Goal: Find specific page/section: Find specific page/section

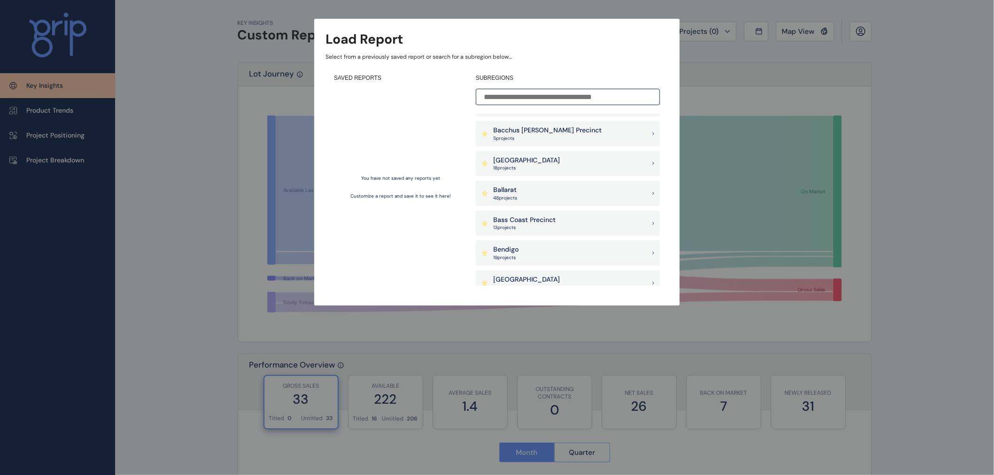
scroll to position [104, 0]
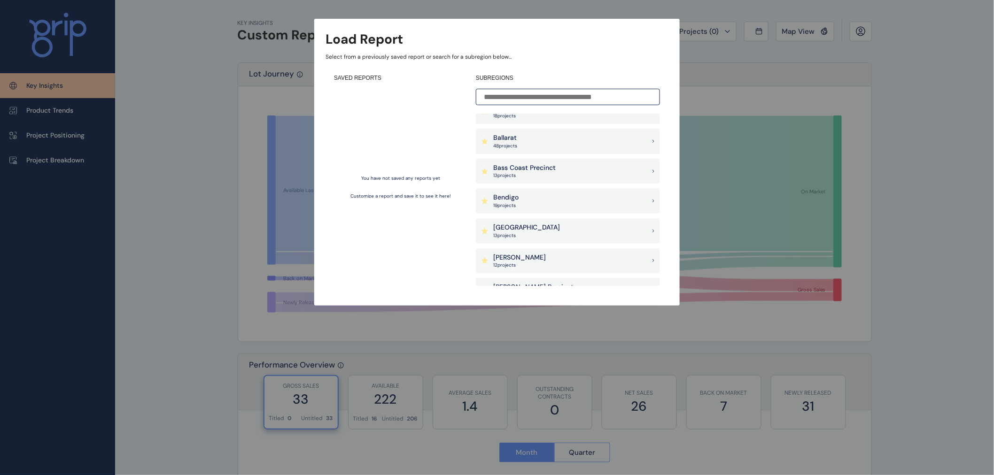
drag, startPoint x: 548, startPoint y: 170, endPoint x: 572, endPoint y: 156, distance: 27.4
click at [548, 170] on p "Bass Coast Precinct" at bounding box center [524, 167] width 62 height 9
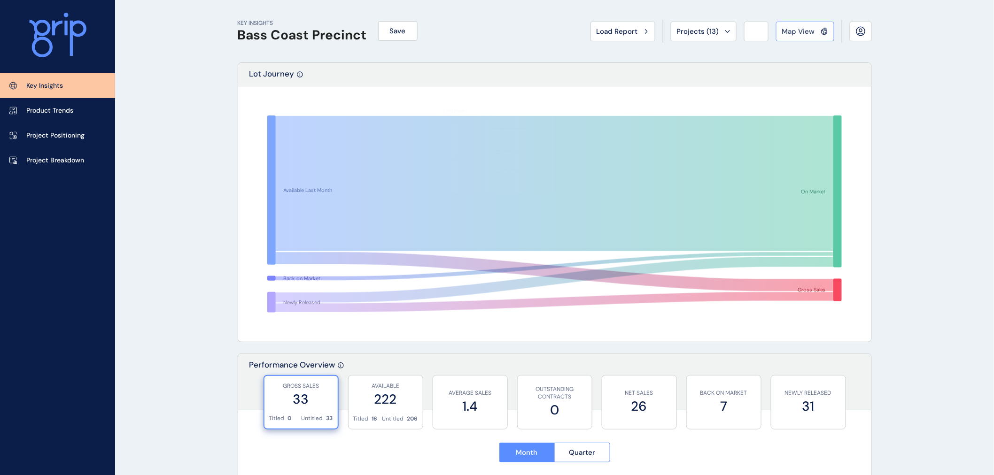
click at [805, 27] on span "Map View" at bounding box center [798, 31] width 33 height 9
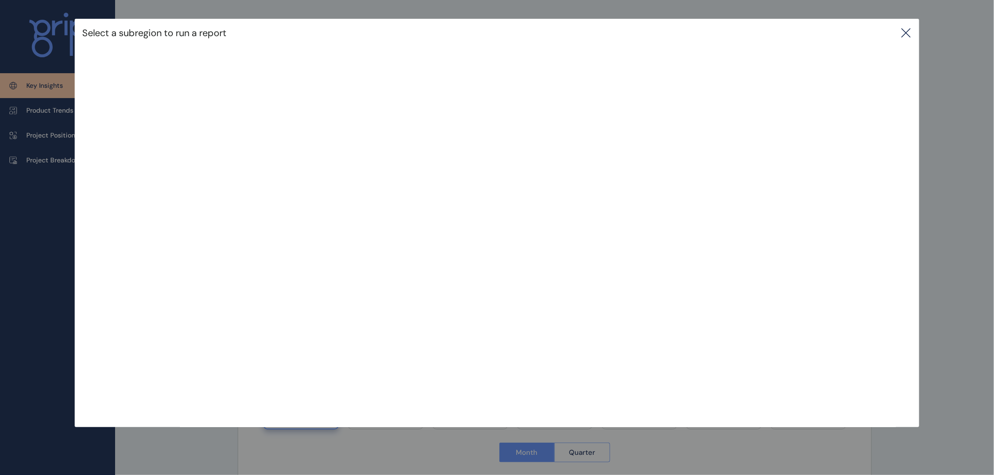
click at [481, 440] on div at bounding box center [497, 237] width 994 height 475
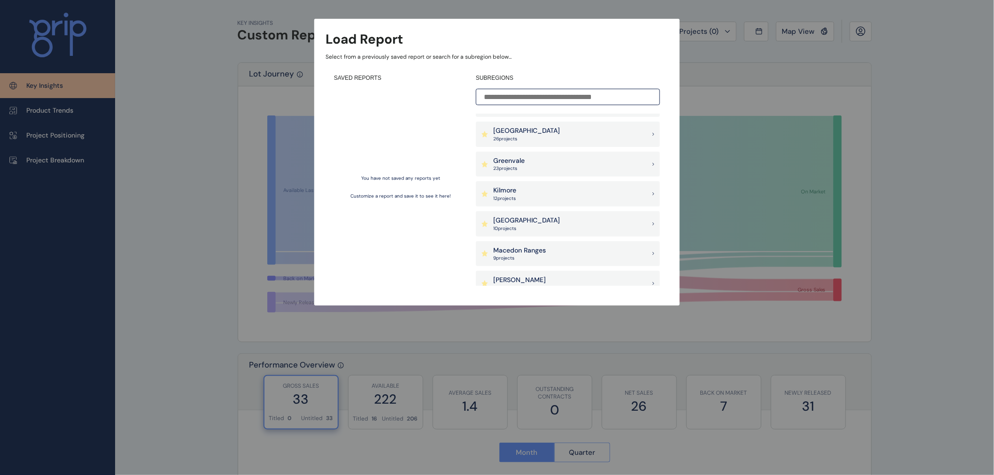
scroll to position [522, 0]
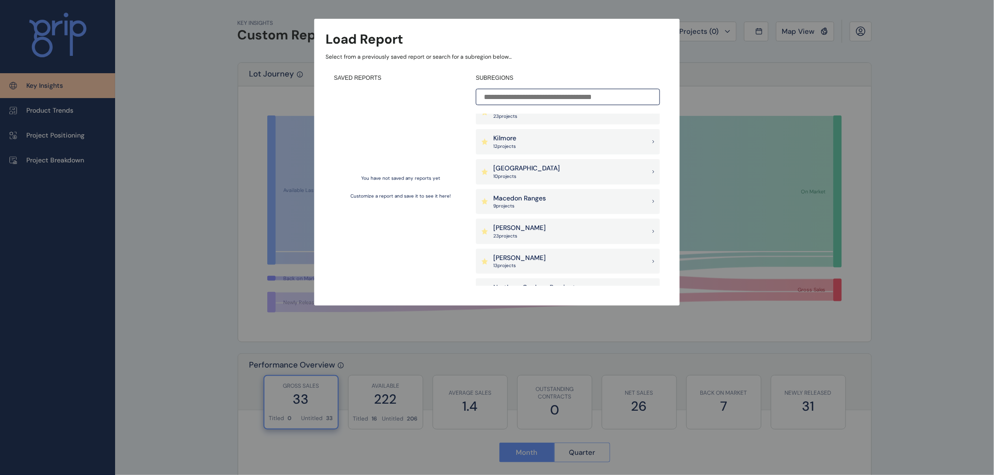
click at [564, 249] on div "Mernda Doreen 13 project s" at bounding box center [568, 261] width 184 height 25
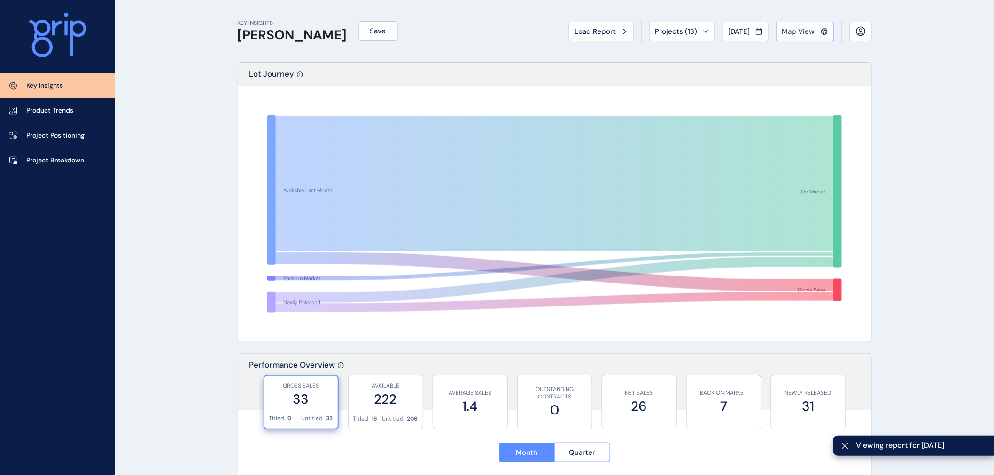
click at [795, 25] on button "Map View" at bounding box center [805, 32] width 58 height 20
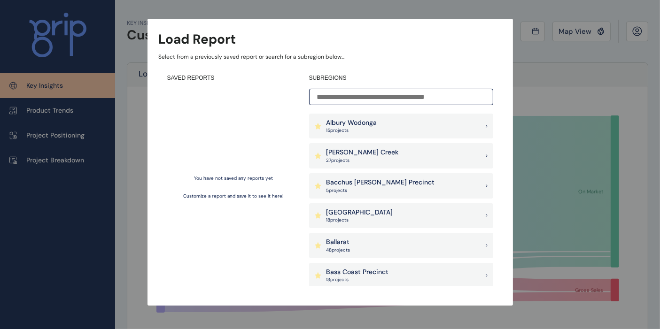
click at [390, 184] on p "Bacchus [PERSON_NAME] Precinct" at bounding box center [380, 182] width 108 height 9
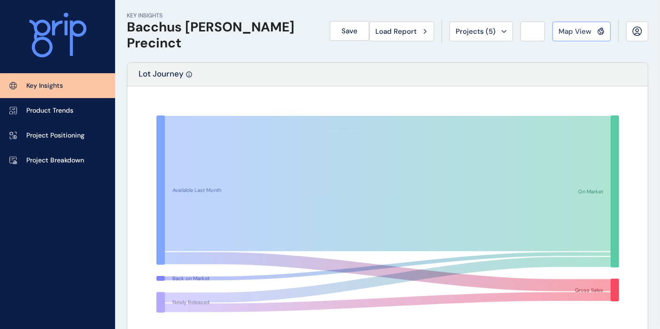
click at [570, 32] on span "Map View" at bounding box center [574, 31] width 33 height 9
